Goal: Task Accomplishment & Management: Manage account settings

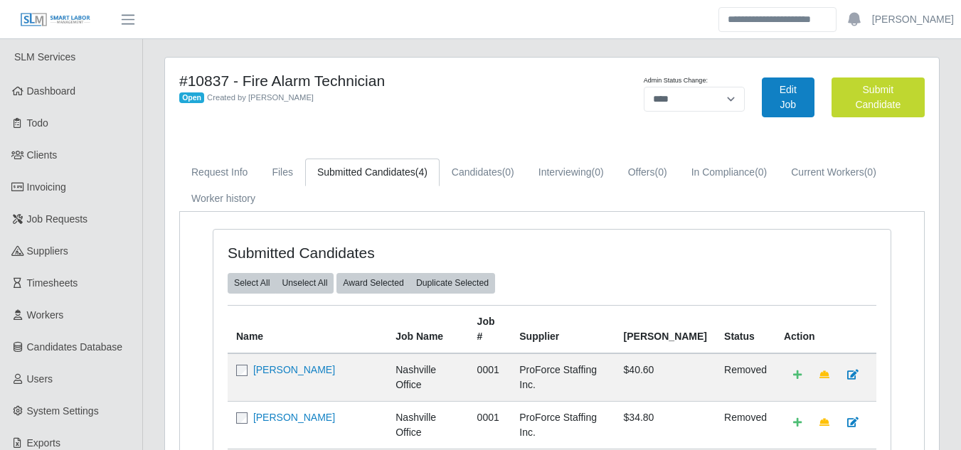
select select "****"
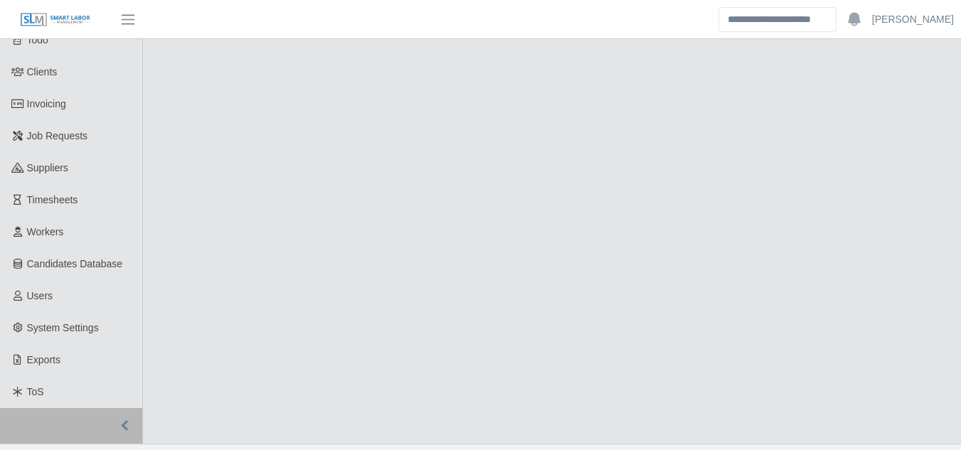
select select "****"
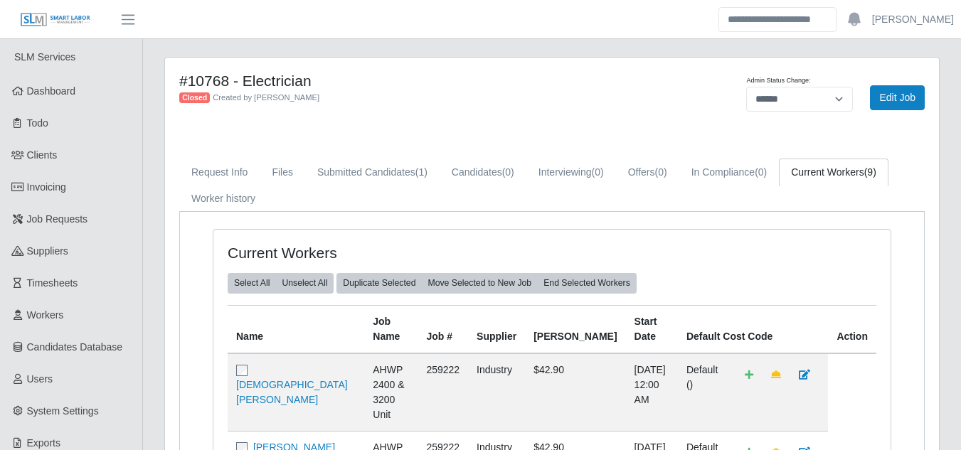
select select "******"
click at [356, 166] on link "Submitted Candidates (1)" at bounding box center [372, 173] width 134 height 28
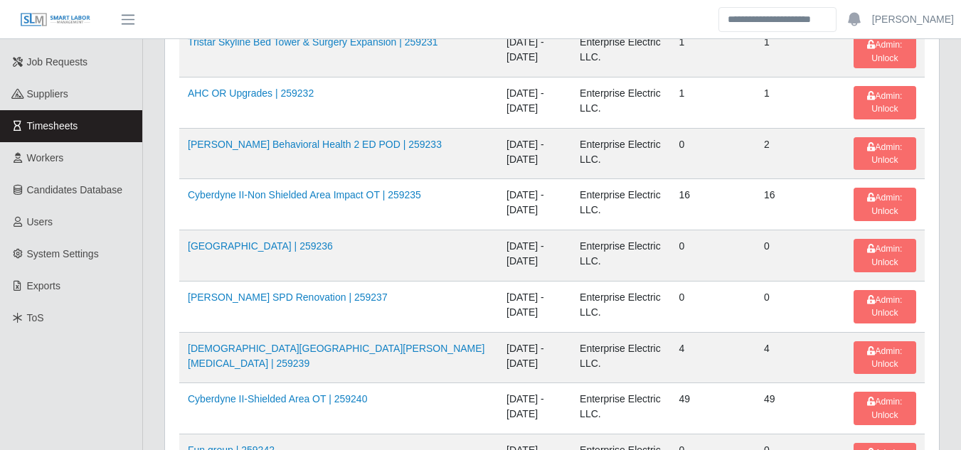
scroll to position [227, 0]
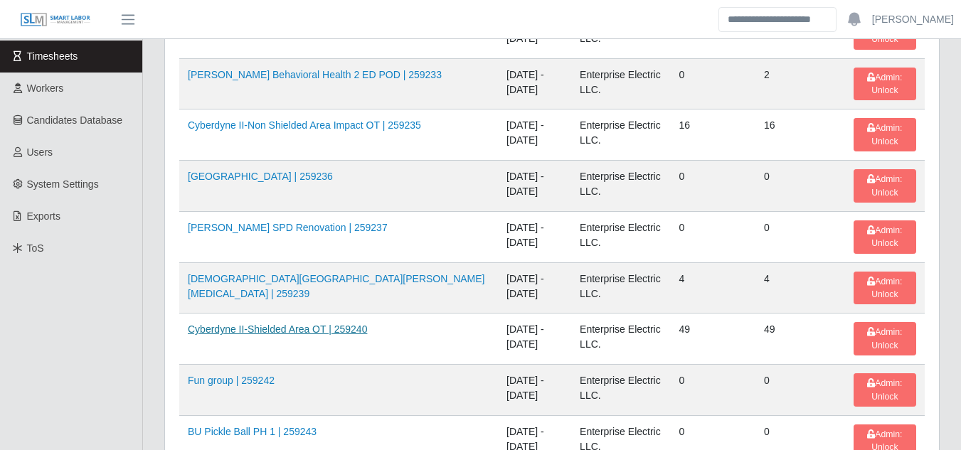
click at [313, 326] on link "Cyberdyne II-Shielded Area OT | 259240" at bounding box center [277, 329] width 179 height 11
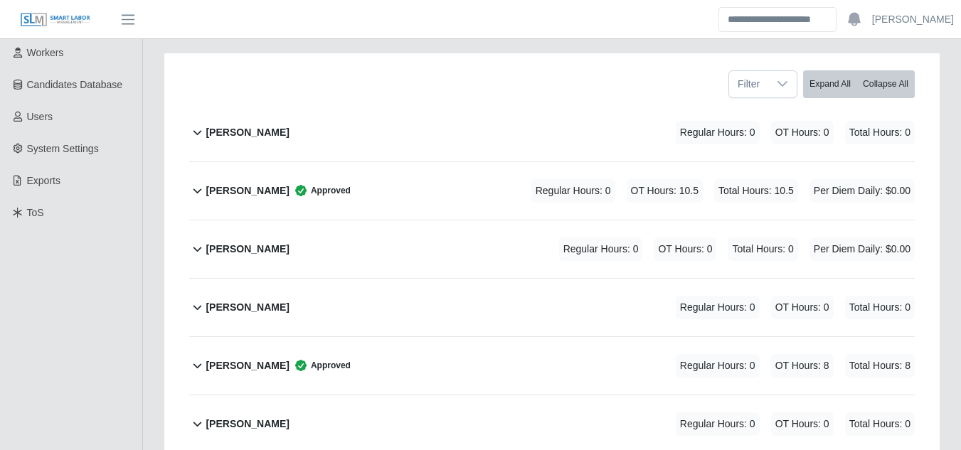
scroll to position [355, 0]
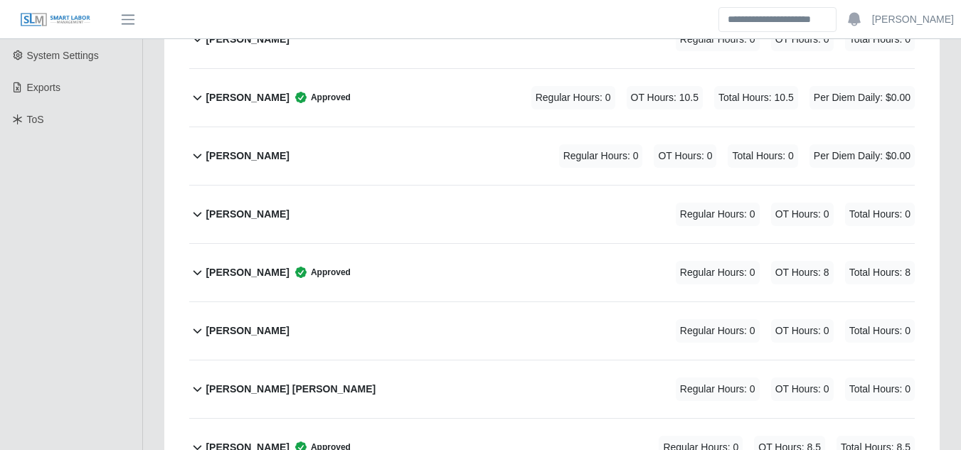
click at [238, 265] on b "Alonzo Page" at bounding box center [246, 272] width 83 height 15
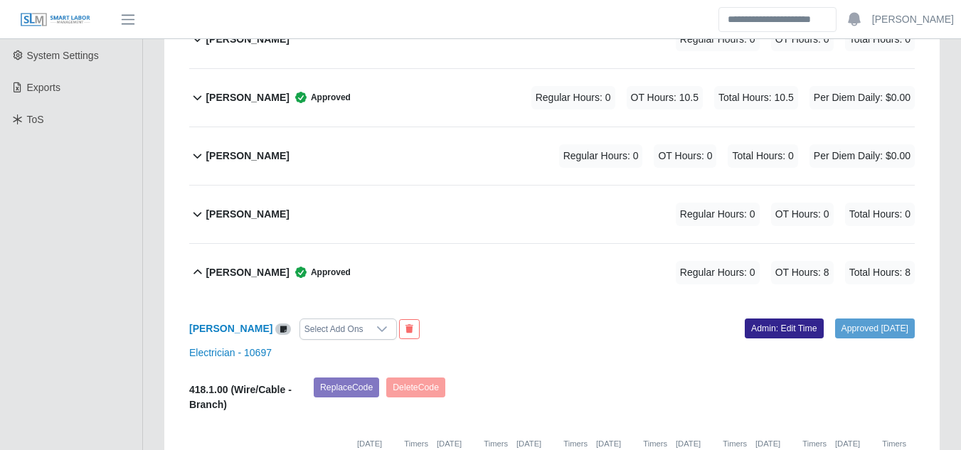
click at [744, 319] on link "Admin: Edit Time" at bounding box center [783, 329] width 79 height 20
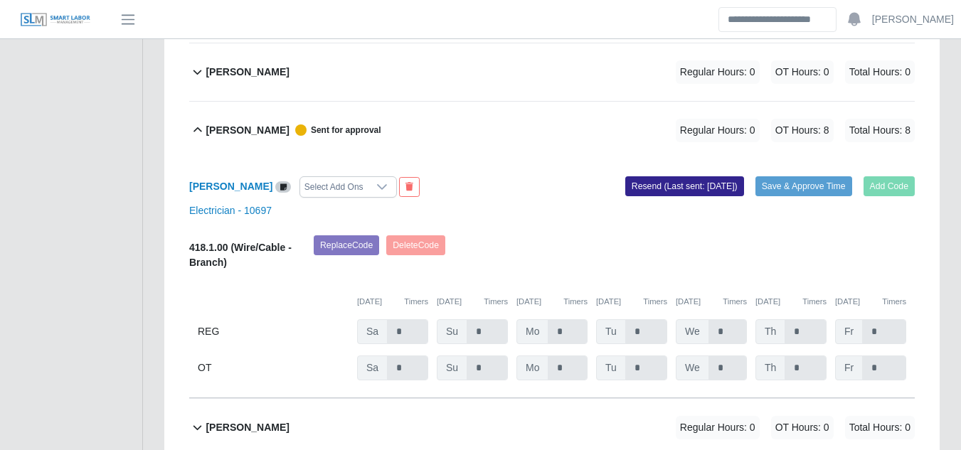
scroll to position [0, 0]
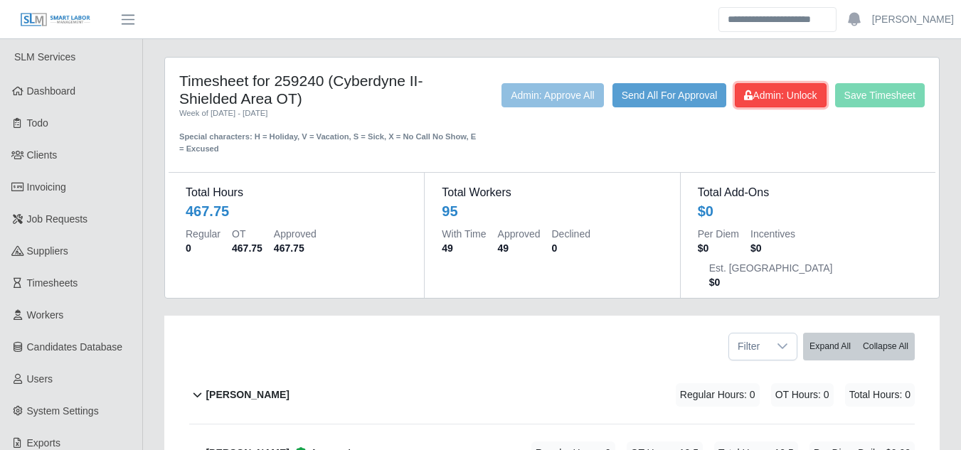
click at [752, 97] on icon at bounding box center [748, 95] width 9 height 10
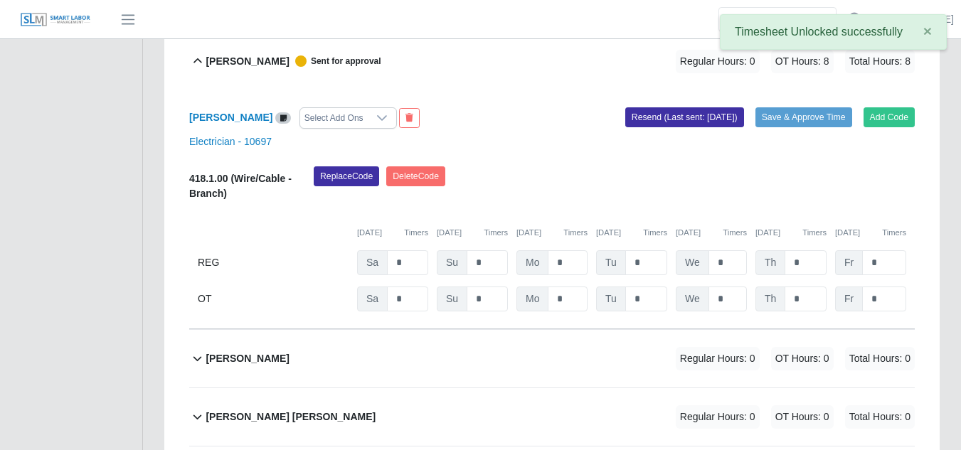
scroll to position [569, 0]
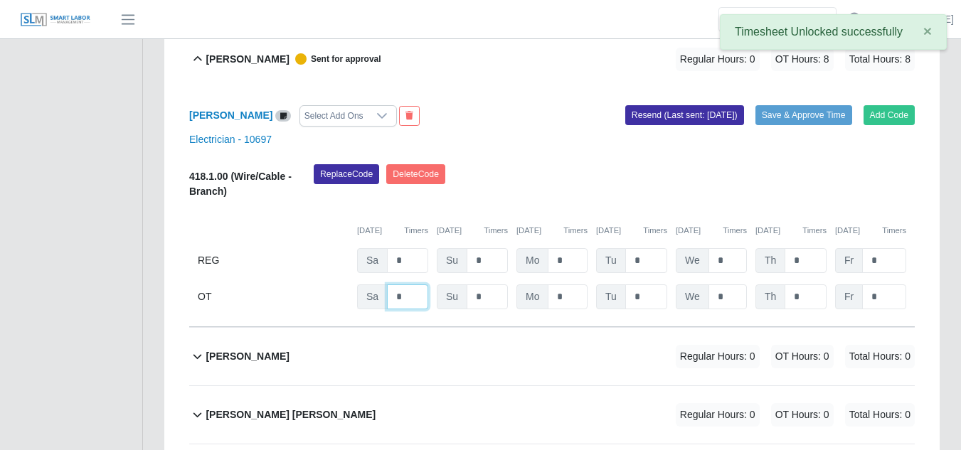
click at [399, 284] on input "*" at bounding box center [407, 296] width 41 height 25
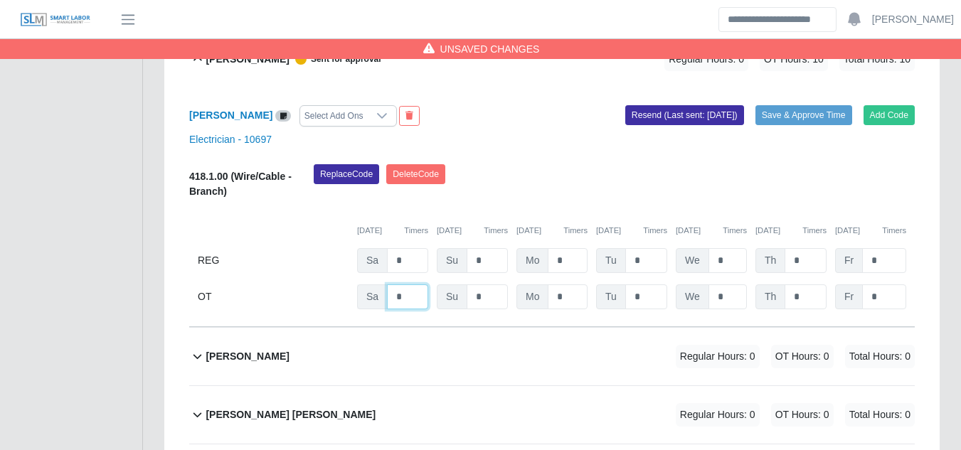
type input "*"
click at [770, 105] on button "Save & Approve Time" at bounding box center [803, 115] width 97 height 20
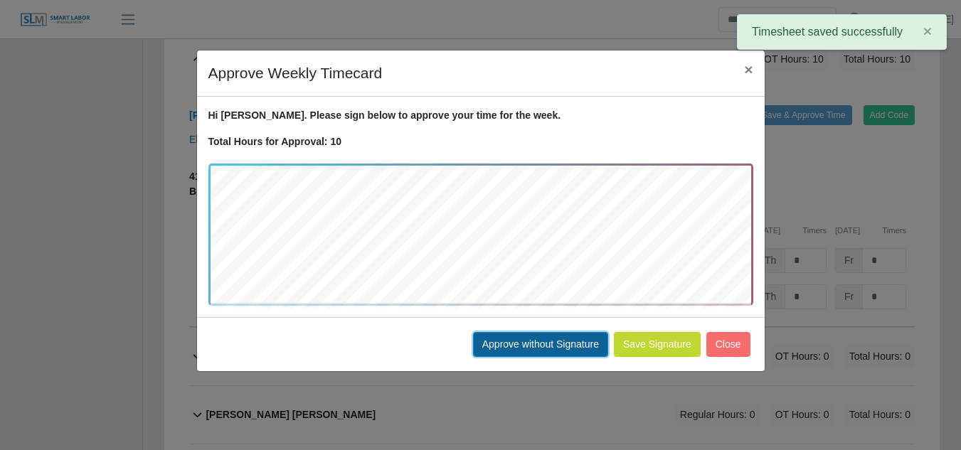
click at [530, 336] on button "Approve without Signature" at bounding box center [540, 344] width 135 height 25
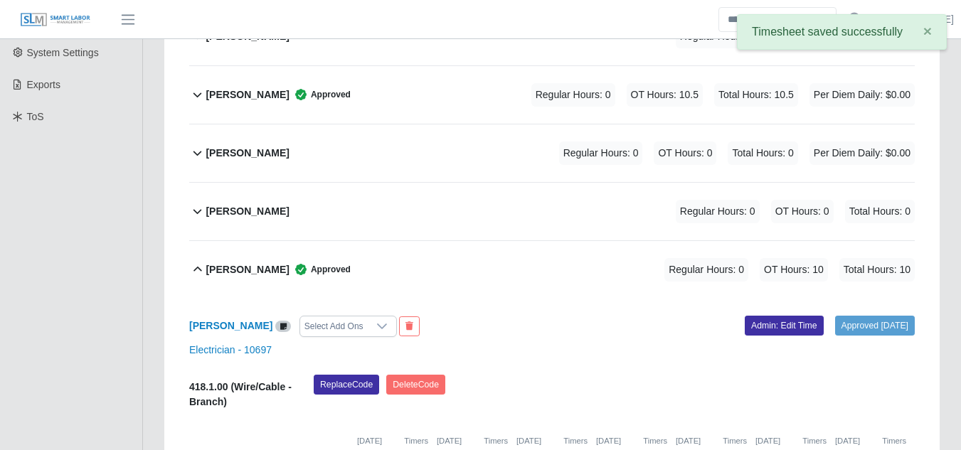
scroll to position [0, 0]
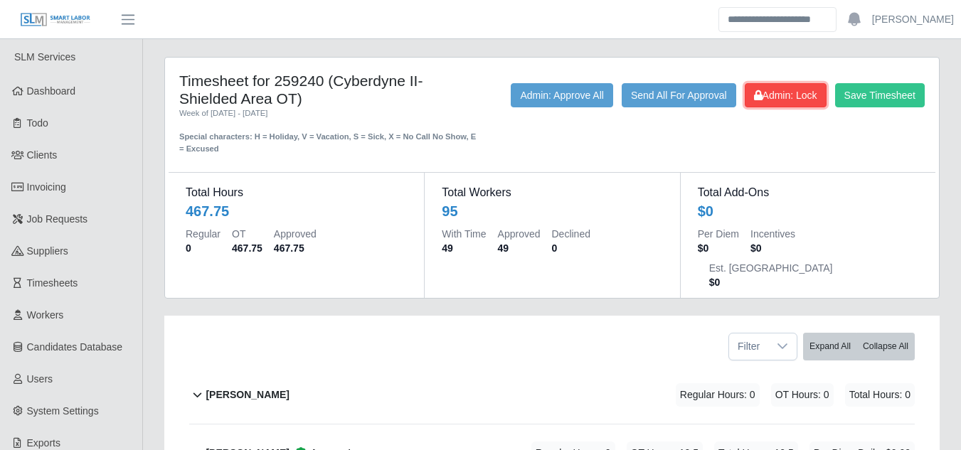
click at [771, 103] on button "Admin: Lock" at bounding box center [785, 95] width 82 height 24
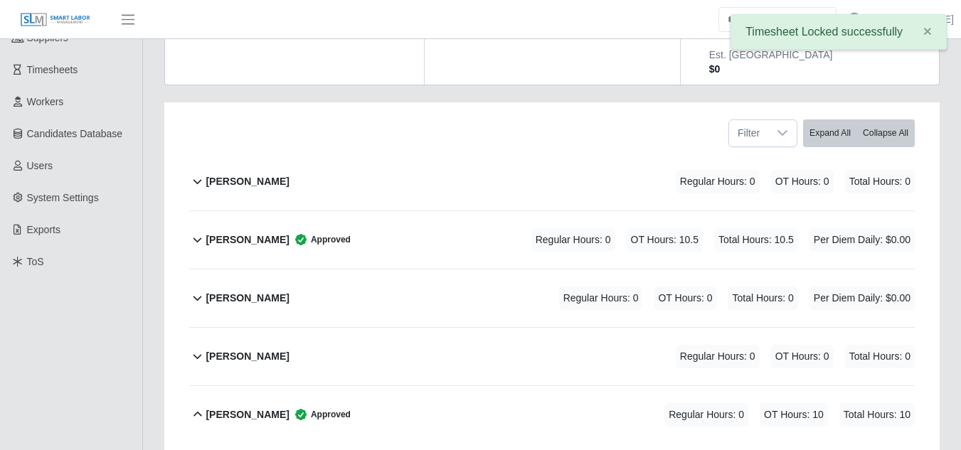
scroll to position [427, 0]
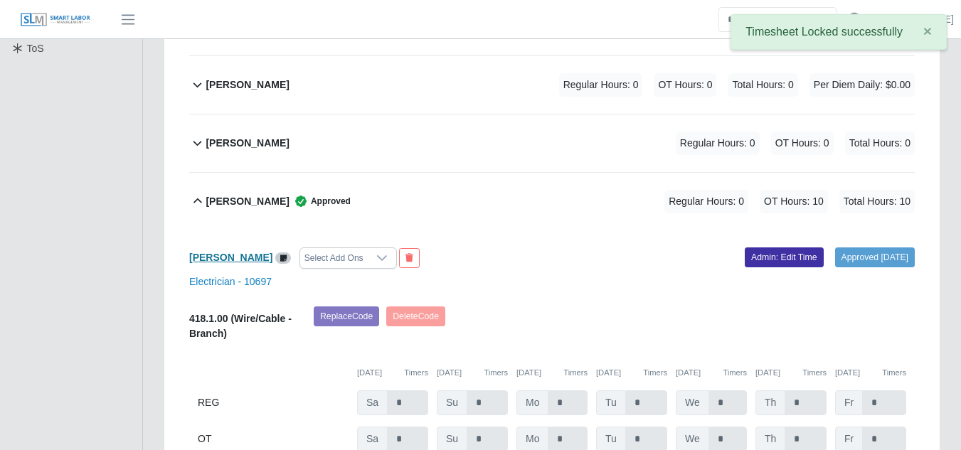
click at [232, 252] on b "Alonzo Page" at bounding box center [230, 257] width 83 height 11
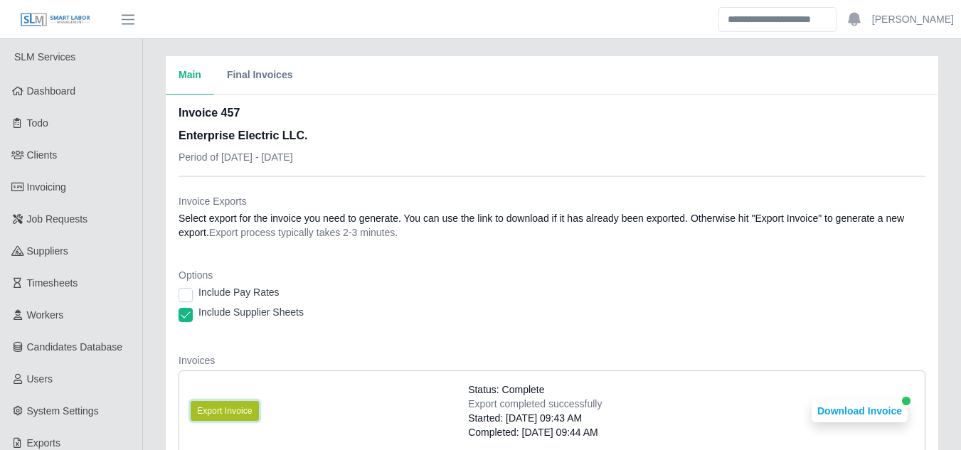
click at [218, 412] on button "Export Invoice" at bounding box center [225, 411] width 68 height 20
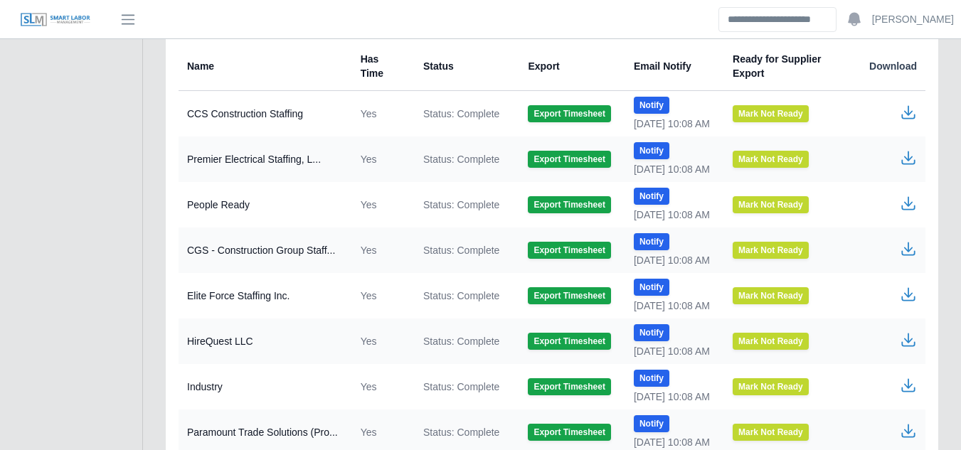
scroll to position [640, 0]
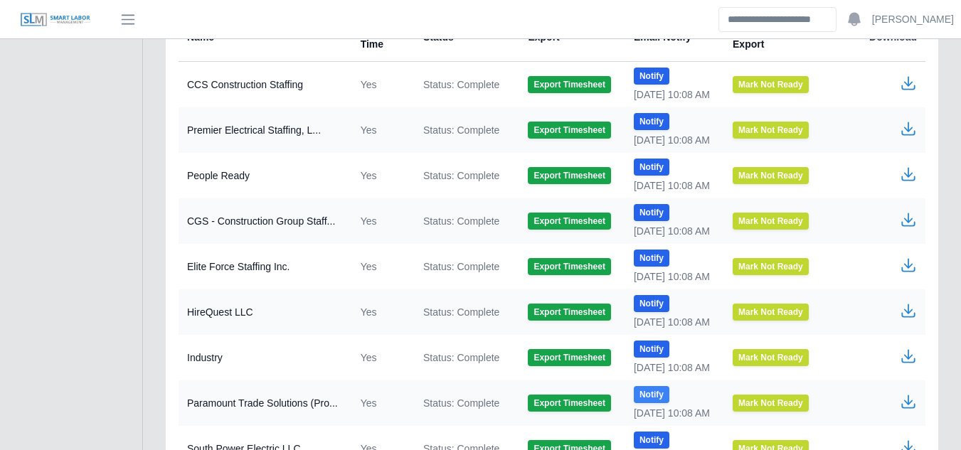
click at [638, 394] on button "Notify" at bounding box center [652, 394] width 36 height 17
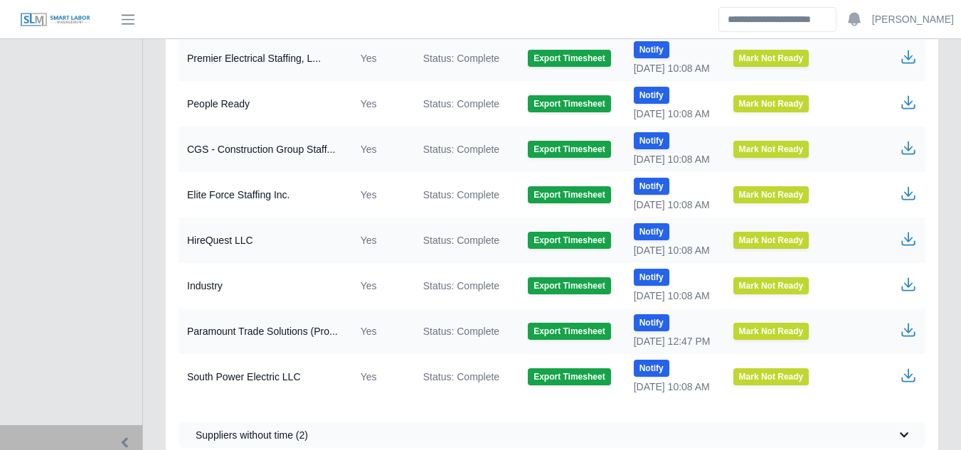
scroll to position [687, 0]
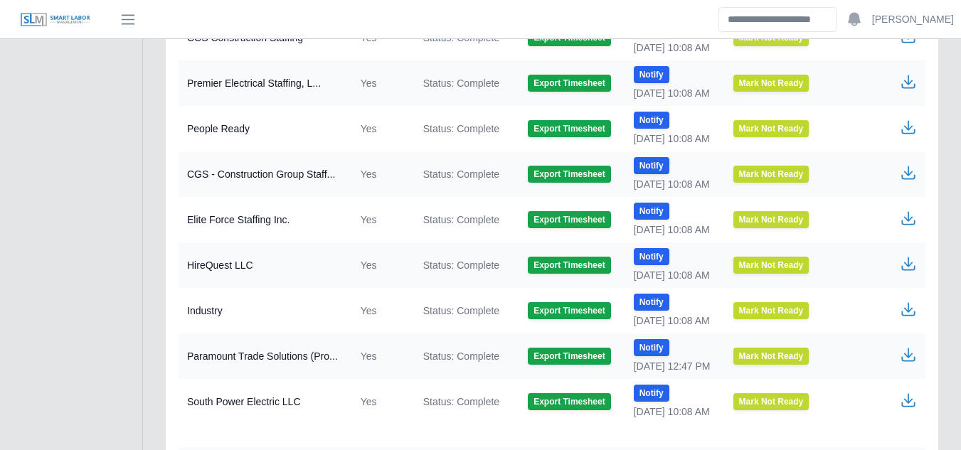
click at [907, 360] on icon "button" at bounding box center [908, 358] width 14 height 5
